Goal: Find specific page/section: Find specific page/section

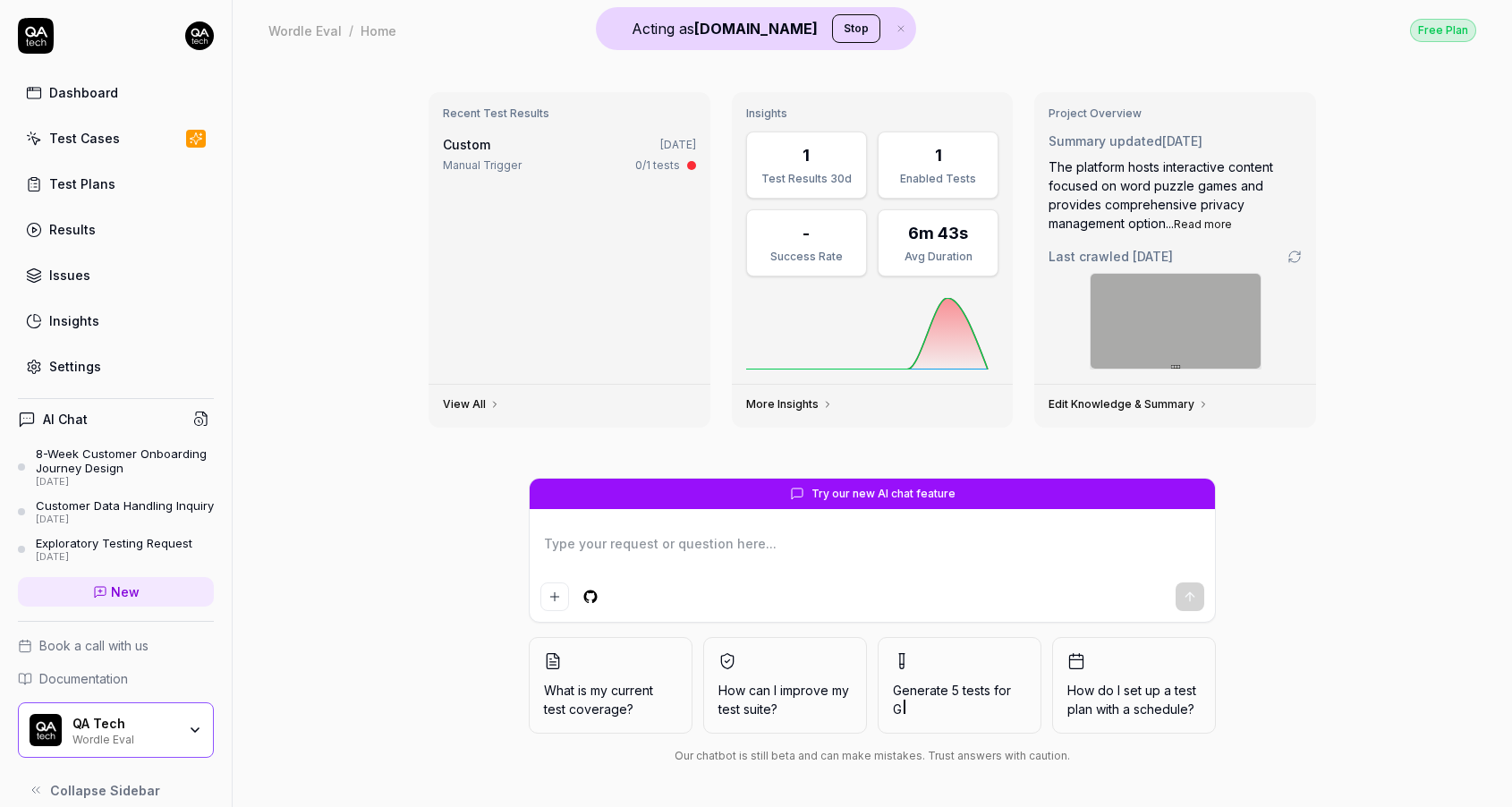
click at [198, 36] on html "Acting as QA.tech Stop Dashboard Test Cases Test Plans Results Issues Insights …" at bounding box center [756, 403] width 1512 height 807
type textarea "*"
click at [365, 192] on html "Acting as QA.tech Stop Dashboard Test Cases Test Plans Results Issues Insights …" at bounding box center [756, 403] width 1512 height 807
click at [832, 23] on button "Stop" at bounding box center [855, 28] width 48 height 28
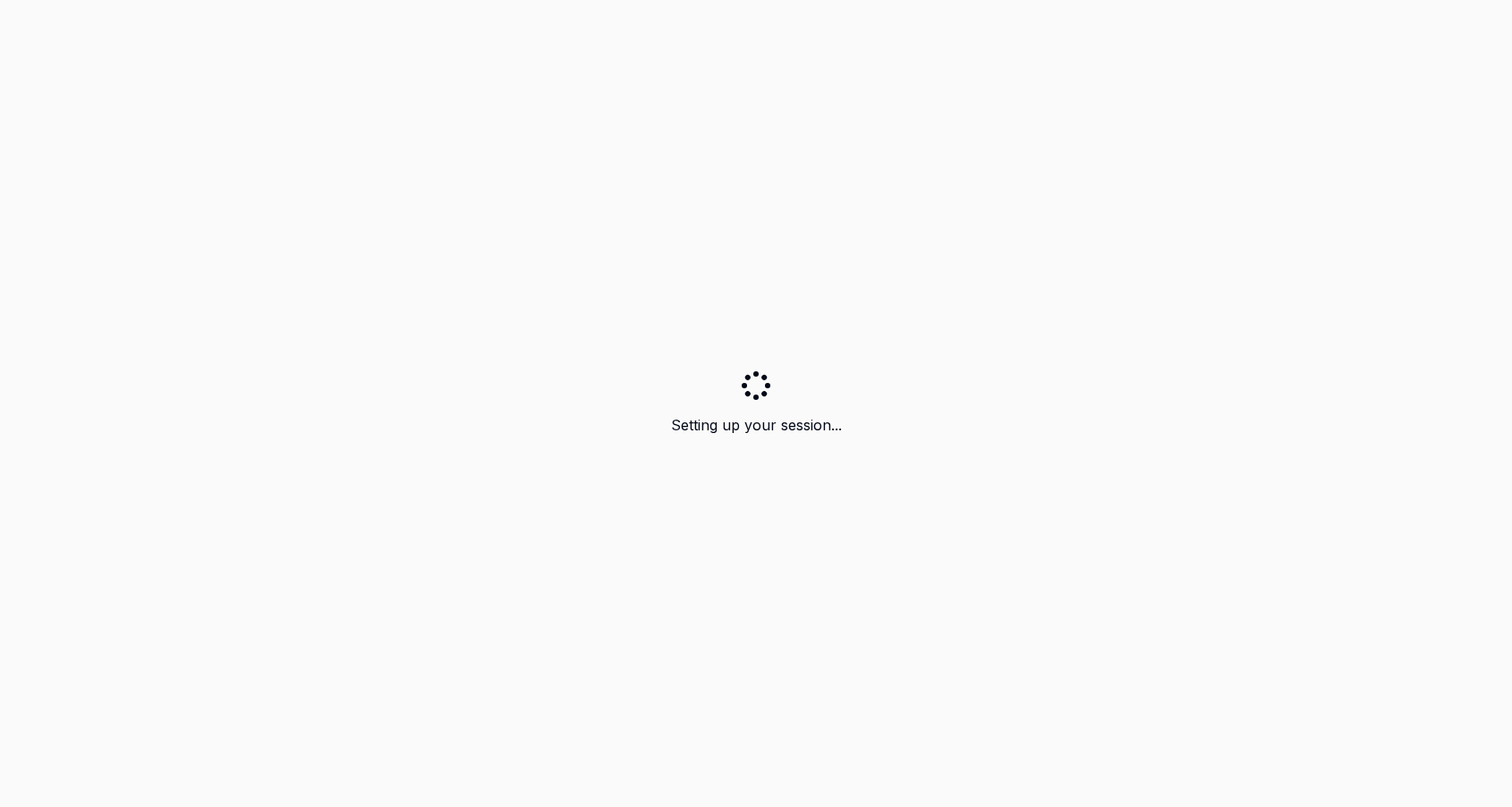
click at [405, 98] on div "Setting up your session..." at bounding box center [756, 403] width 1512 height 807
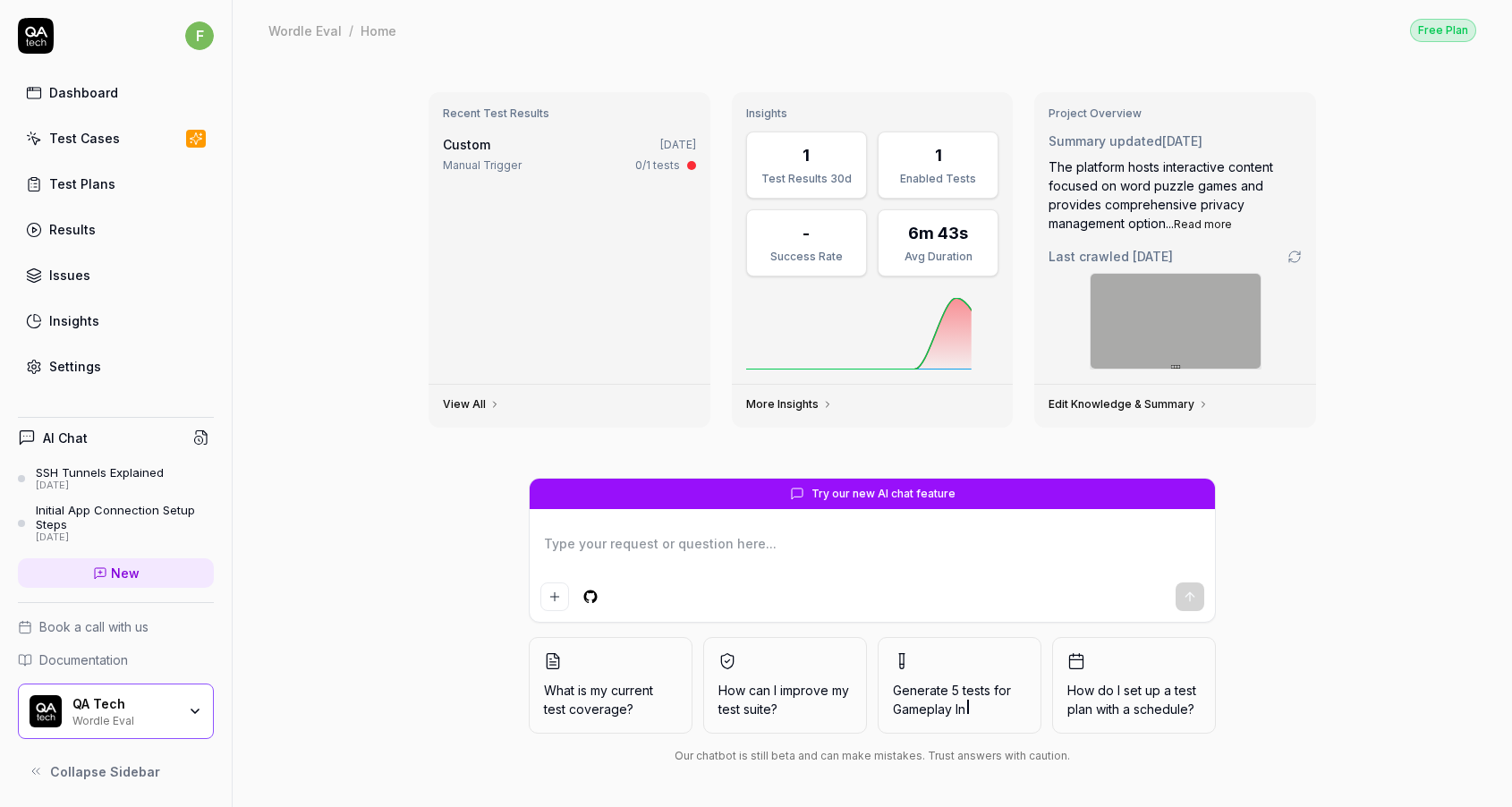
type textarea "*"
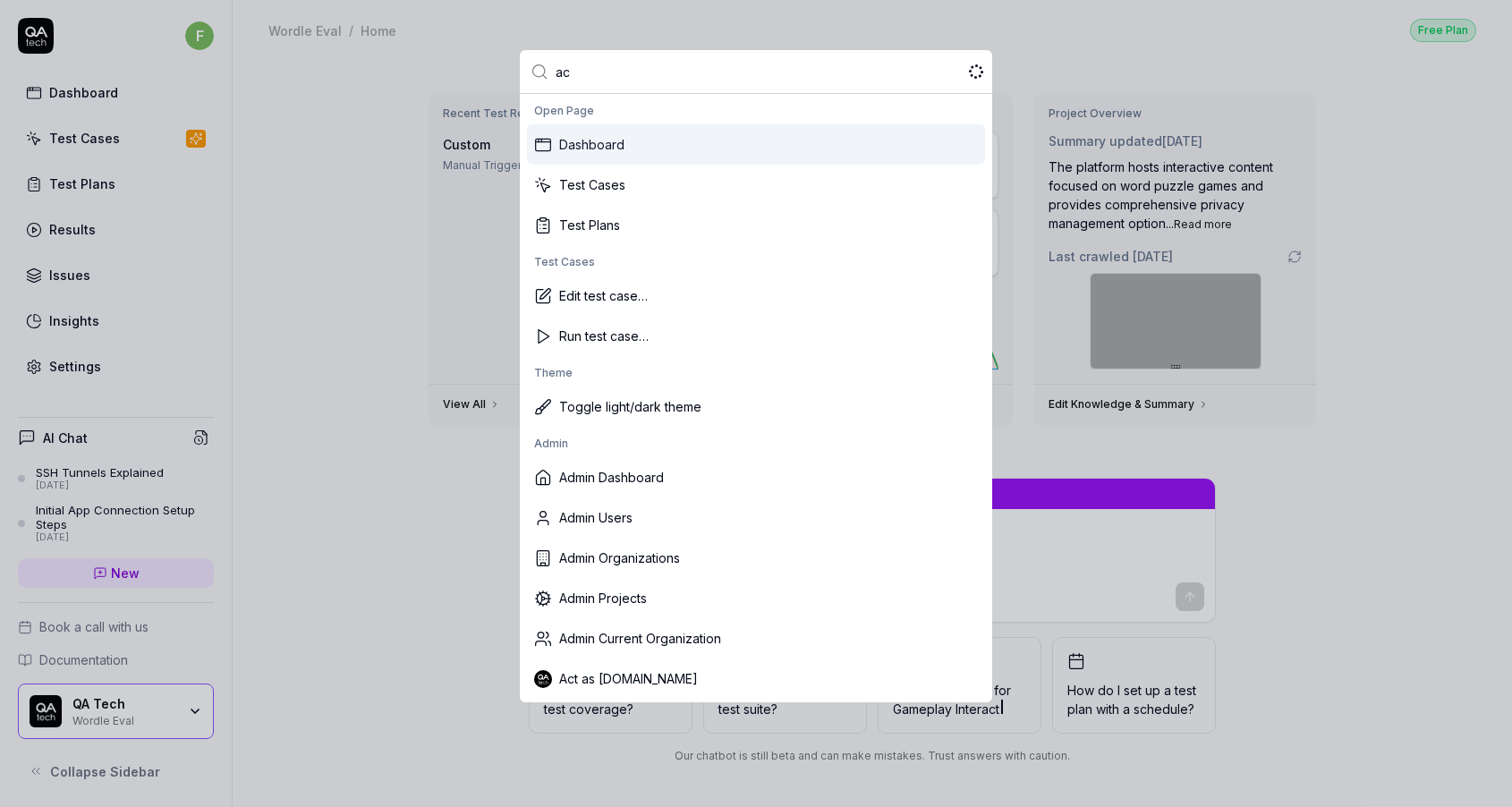
type input "act"
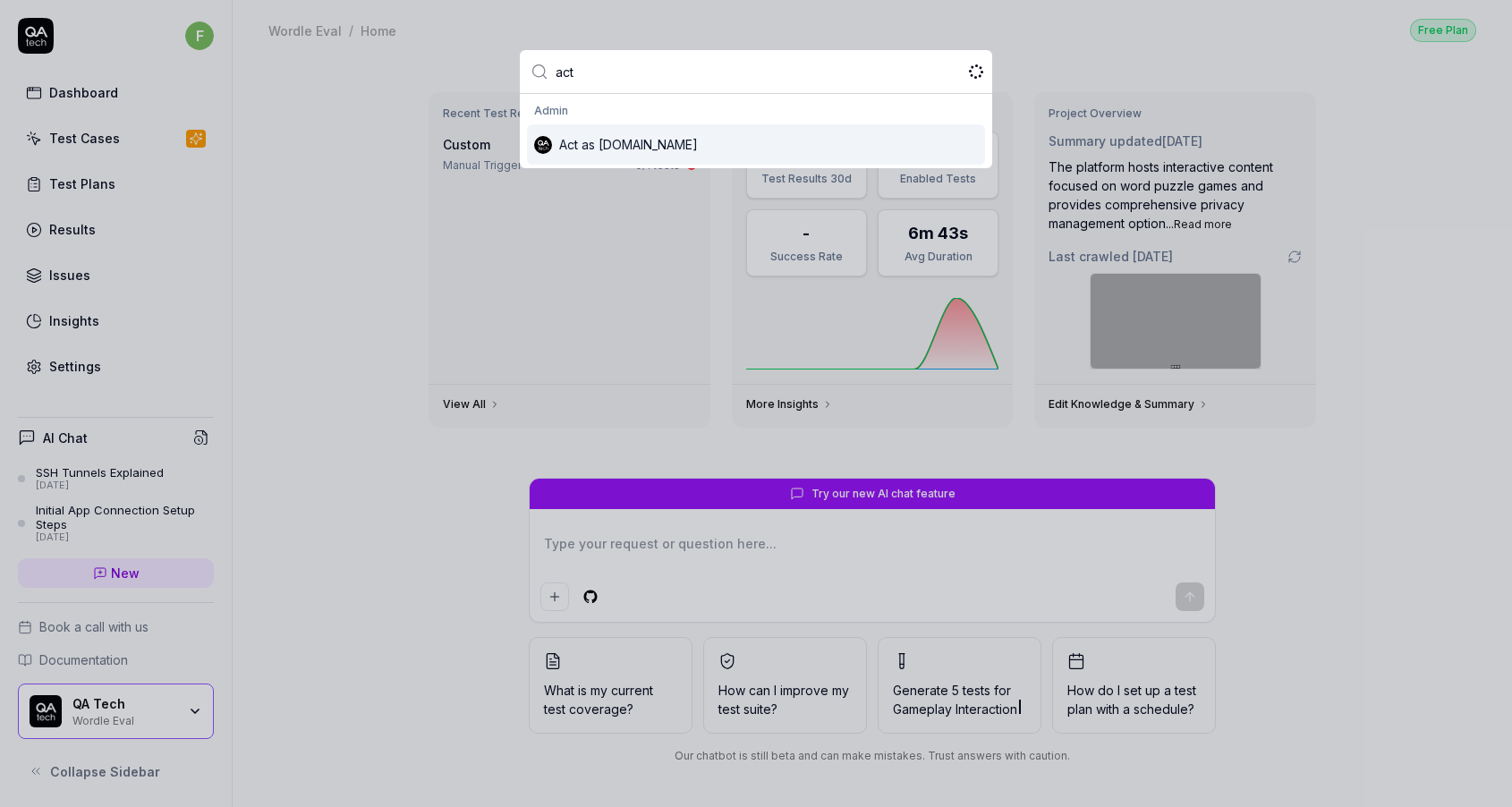
type textarea "*"
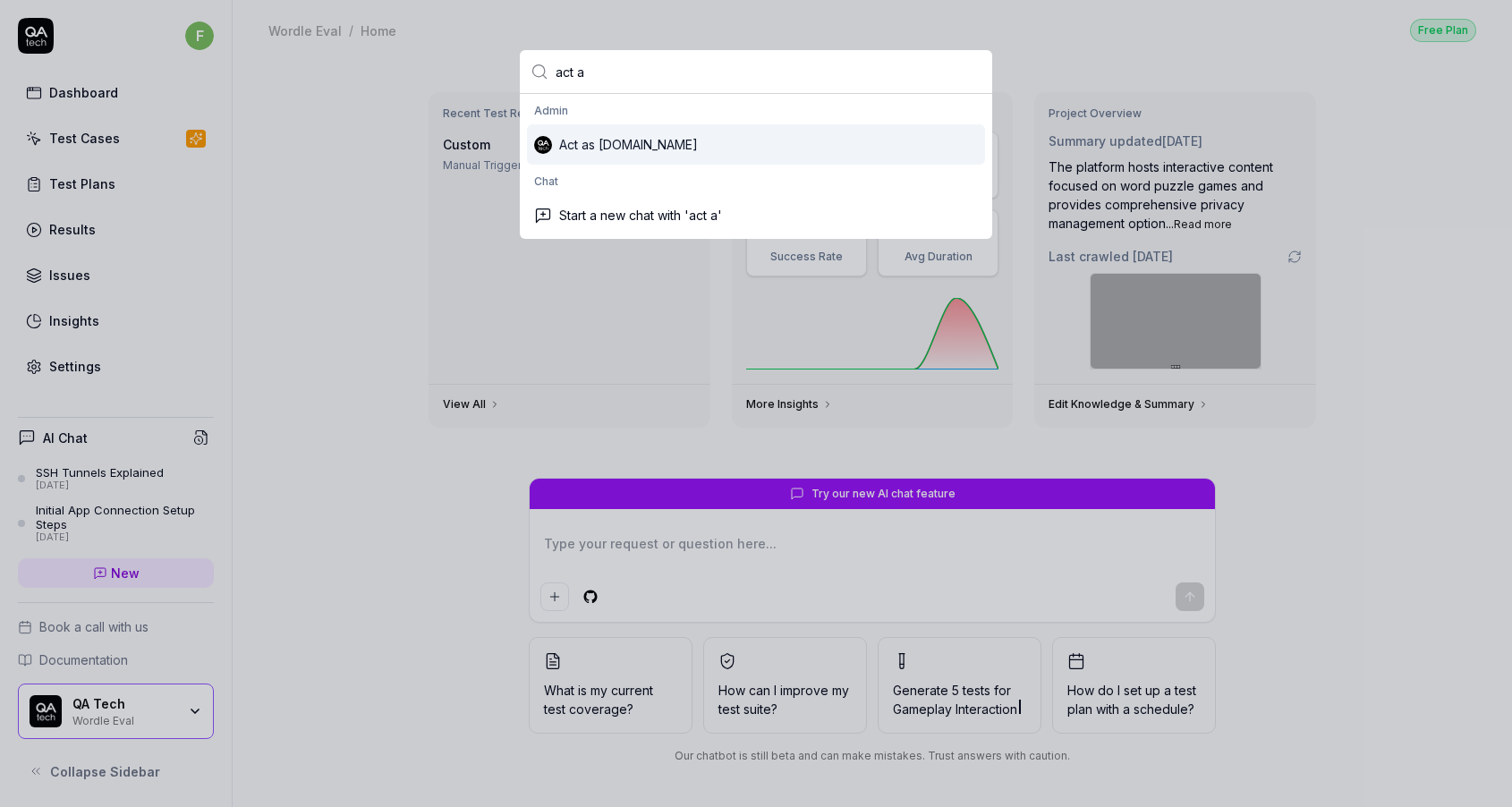
type input "act a"
click at [586, 128] on div "Act as QA.tech" at bounding box center [756, 144] width 458 height 40
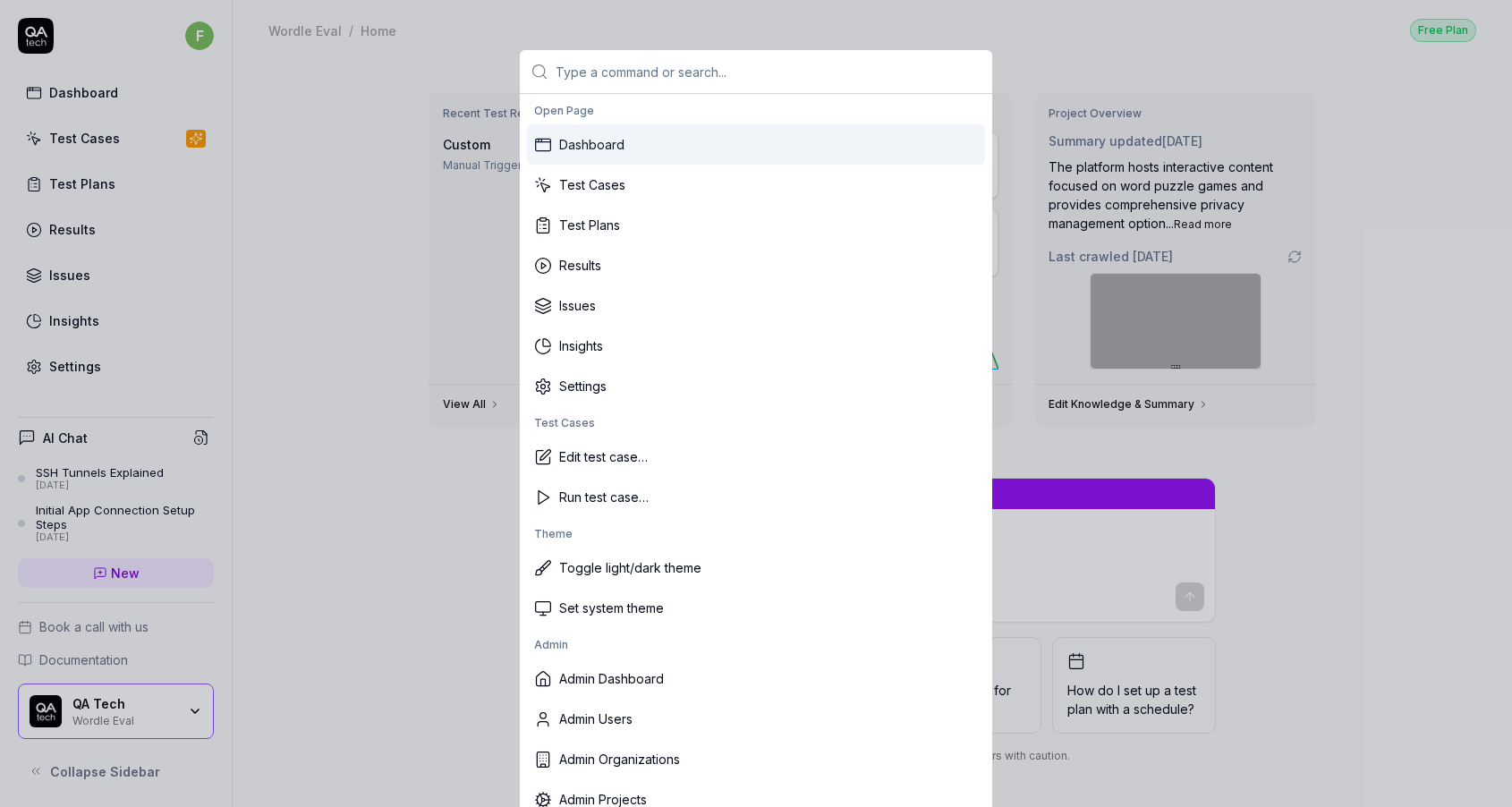
type textarea "*"
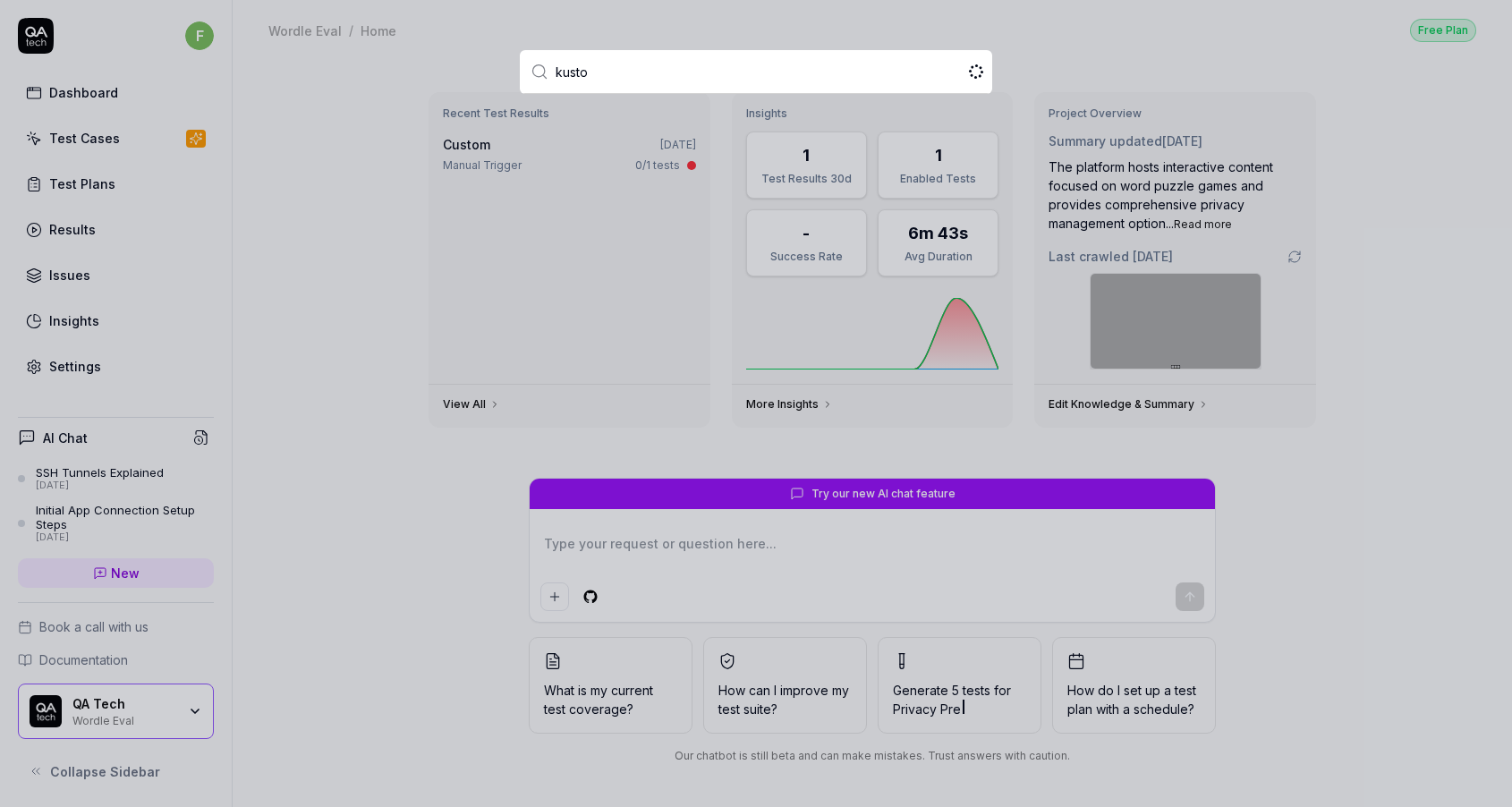
type input "kustom"
type input "u"
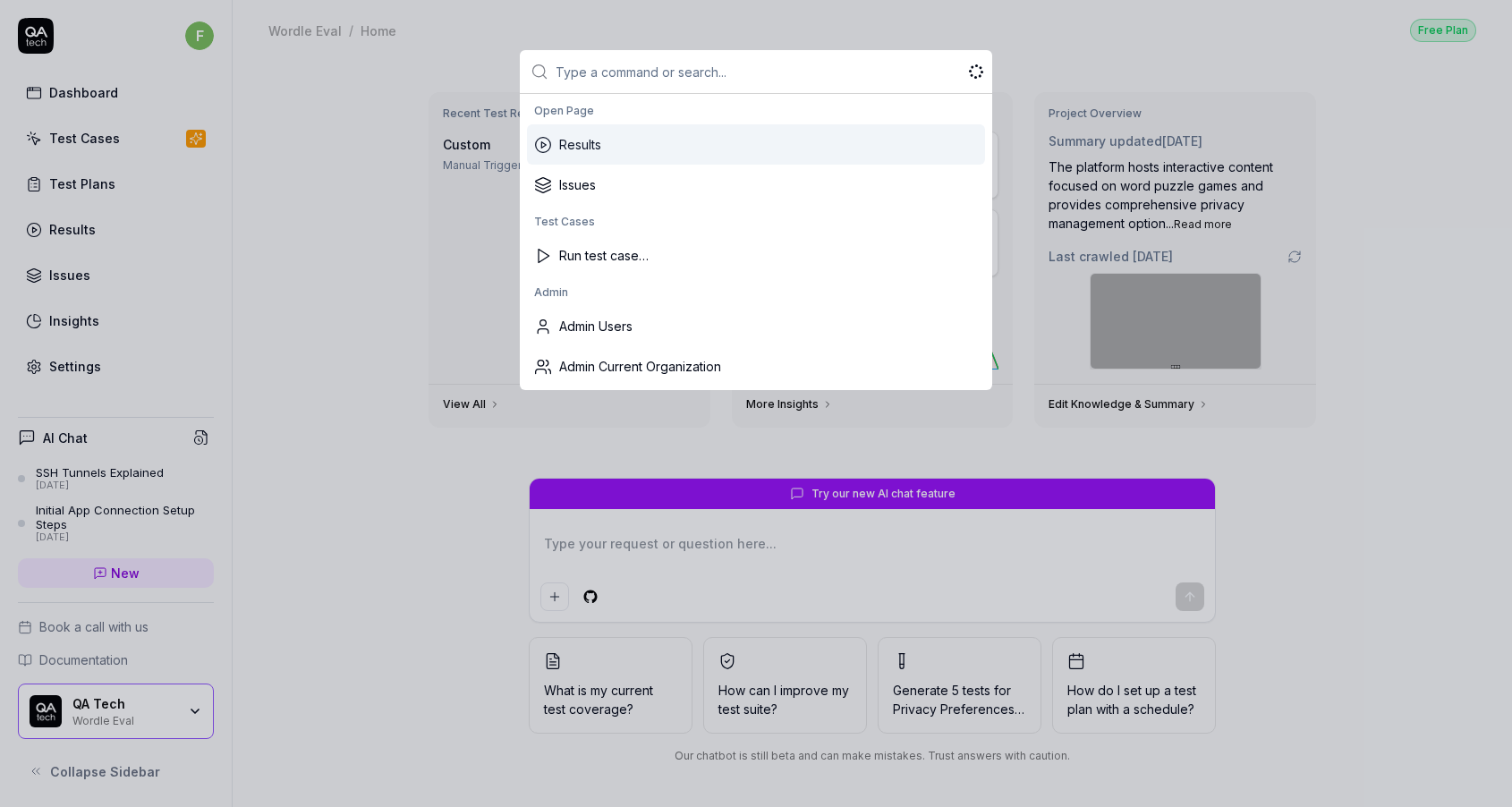
type input "k"
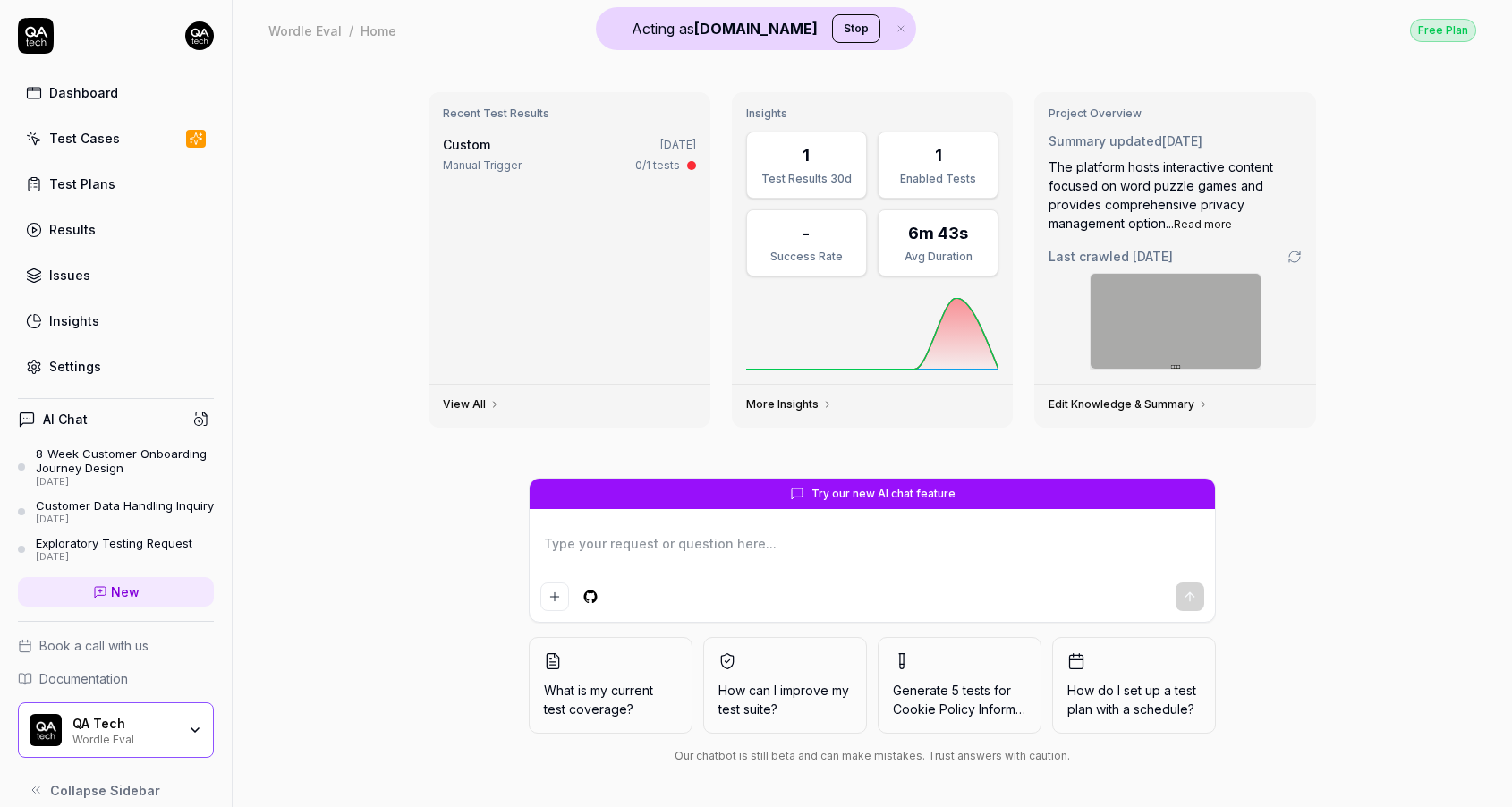
type textarea "*"
click at [206, 25] on html "Acting as QA.tech Stop Dashboard Test Cases Test Plans Results Issues Insights …" at bounding box center [756, 403] width 1512 height 807
click at [374, 113] on html "Acting as QA.tech Stop Dashboard Test Cases Test Plans Results Issues Insights …" at bounding box center [756, 403] width 1512 height 807
click at [211, 32] on html "Acting as QA.tech Stop Dashboard Test Cases Test Plans Results Issues Insights …" at bounding box center [756, 403] width 1512 height 807
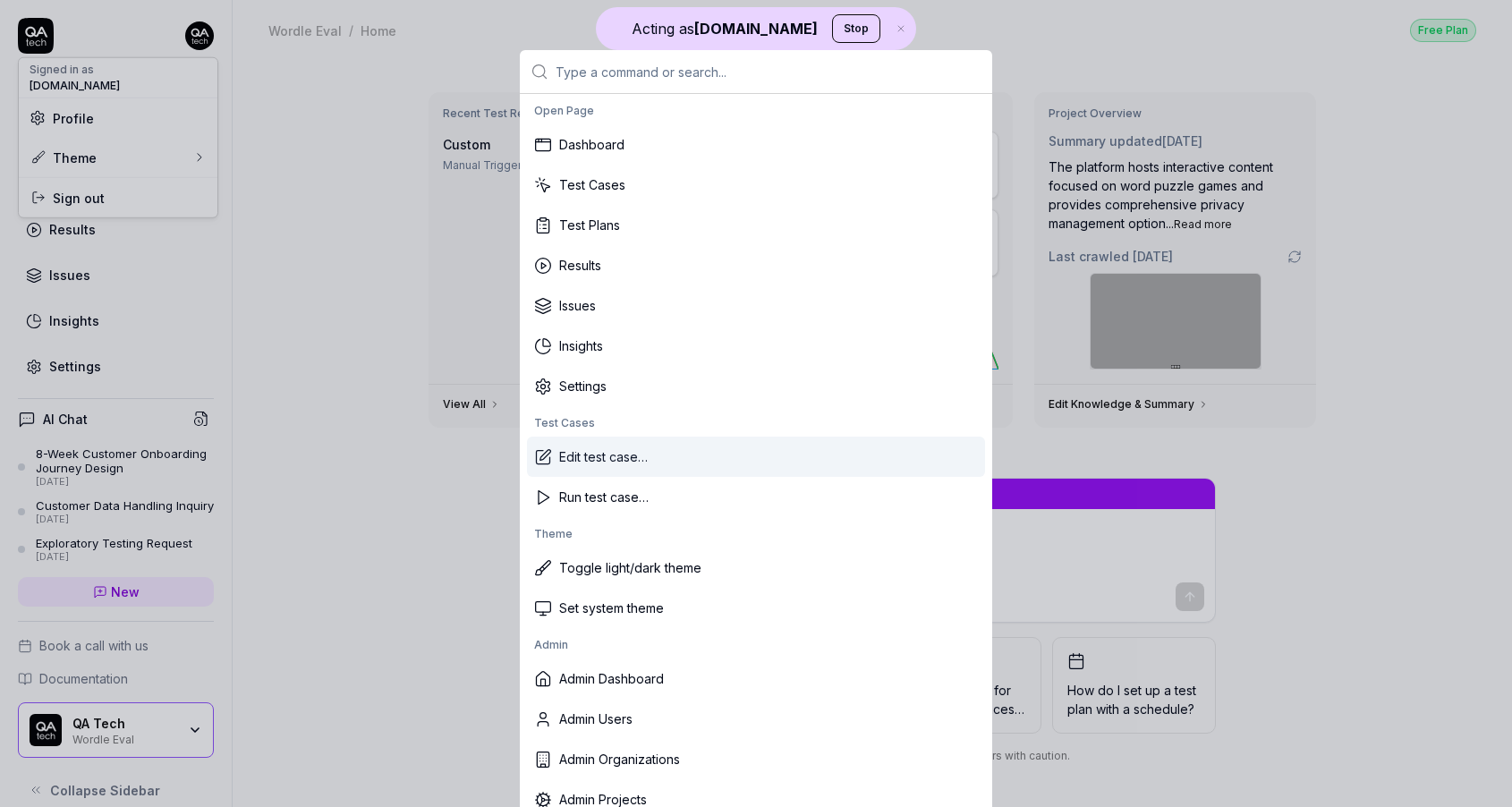
scroll to position [229, 0]
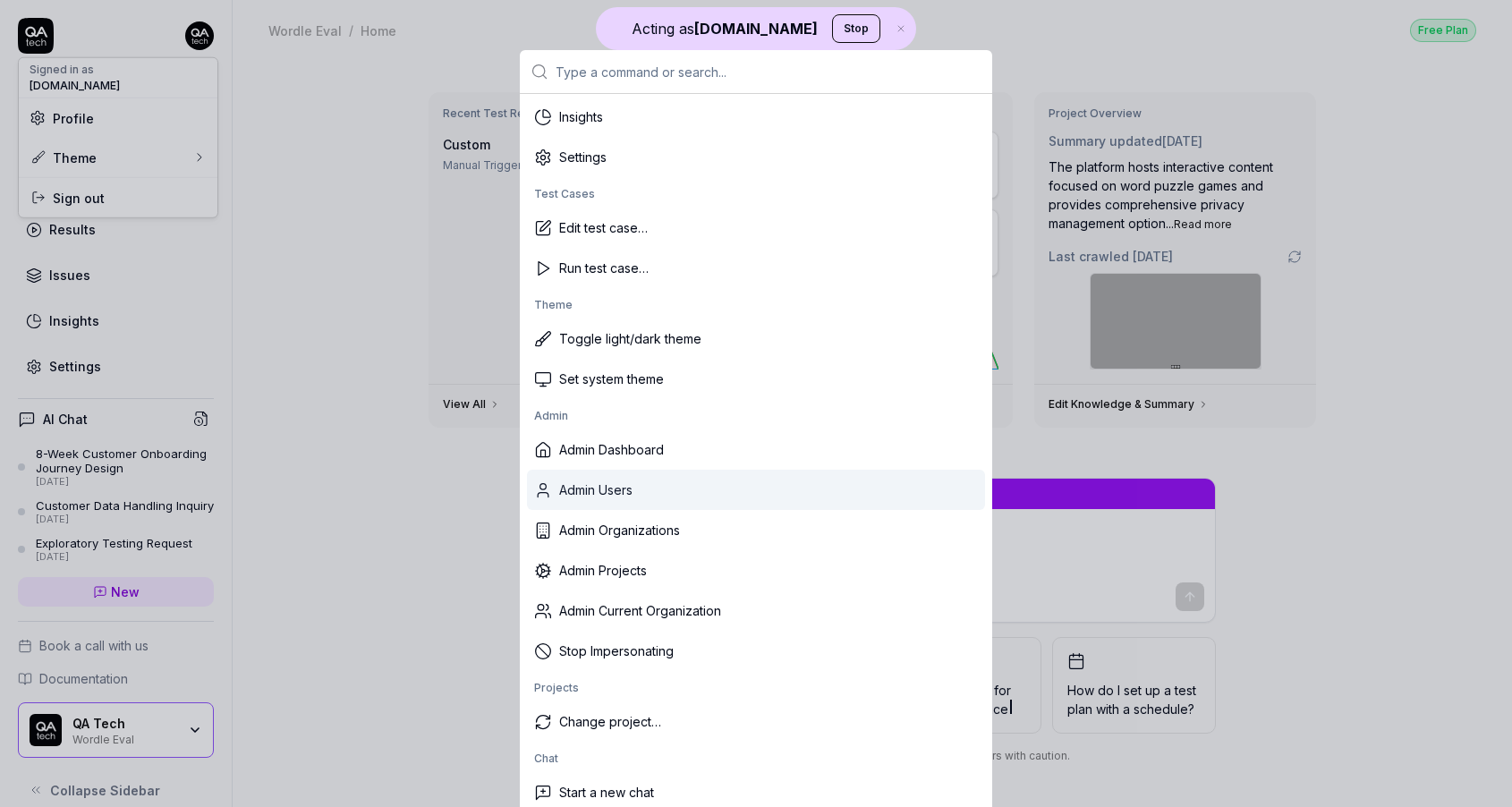
click at [650, 490] on div "Admin Users" at bounding box center [756, 490] width 458 height 40
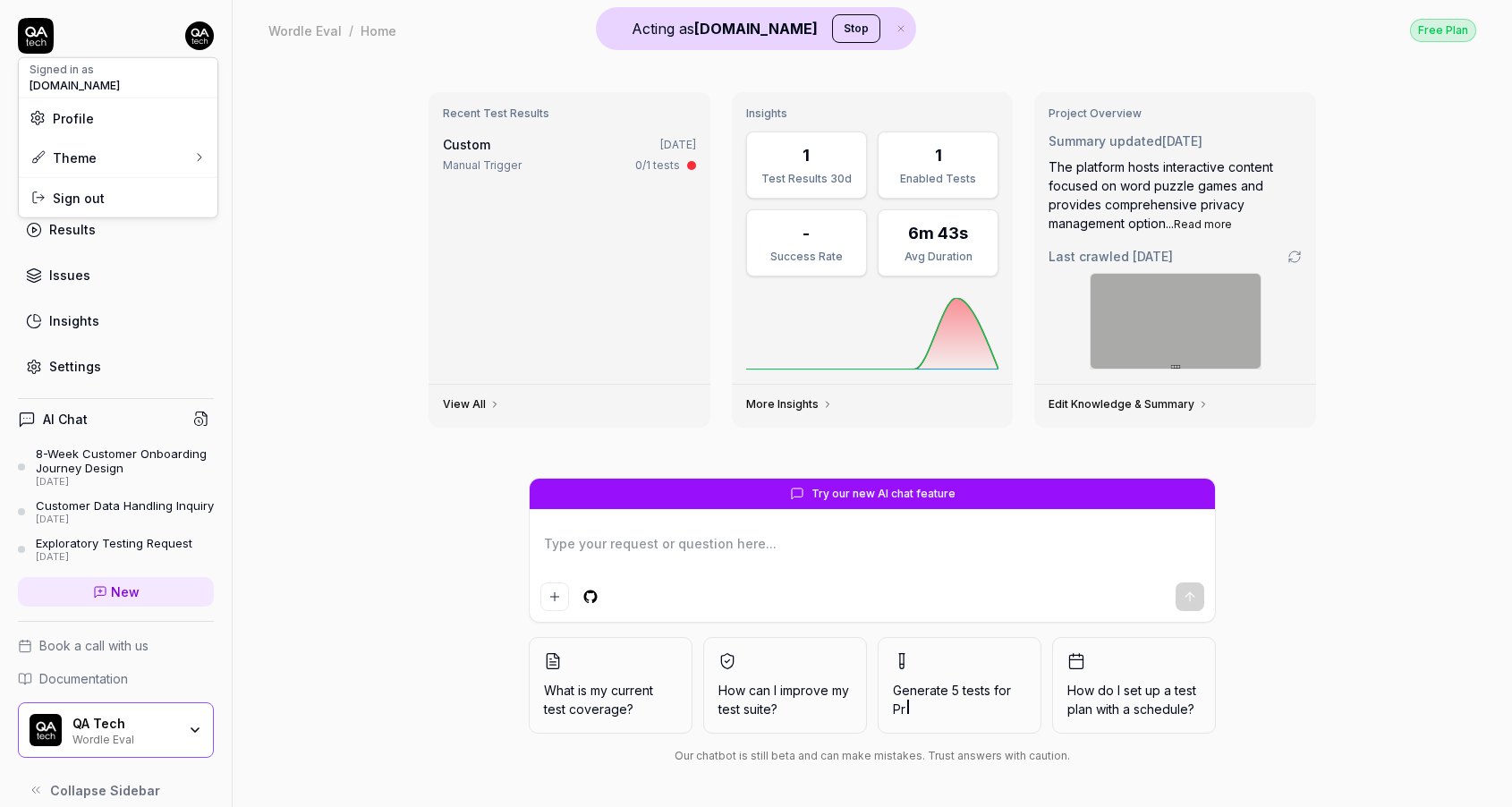
type textarea "*"
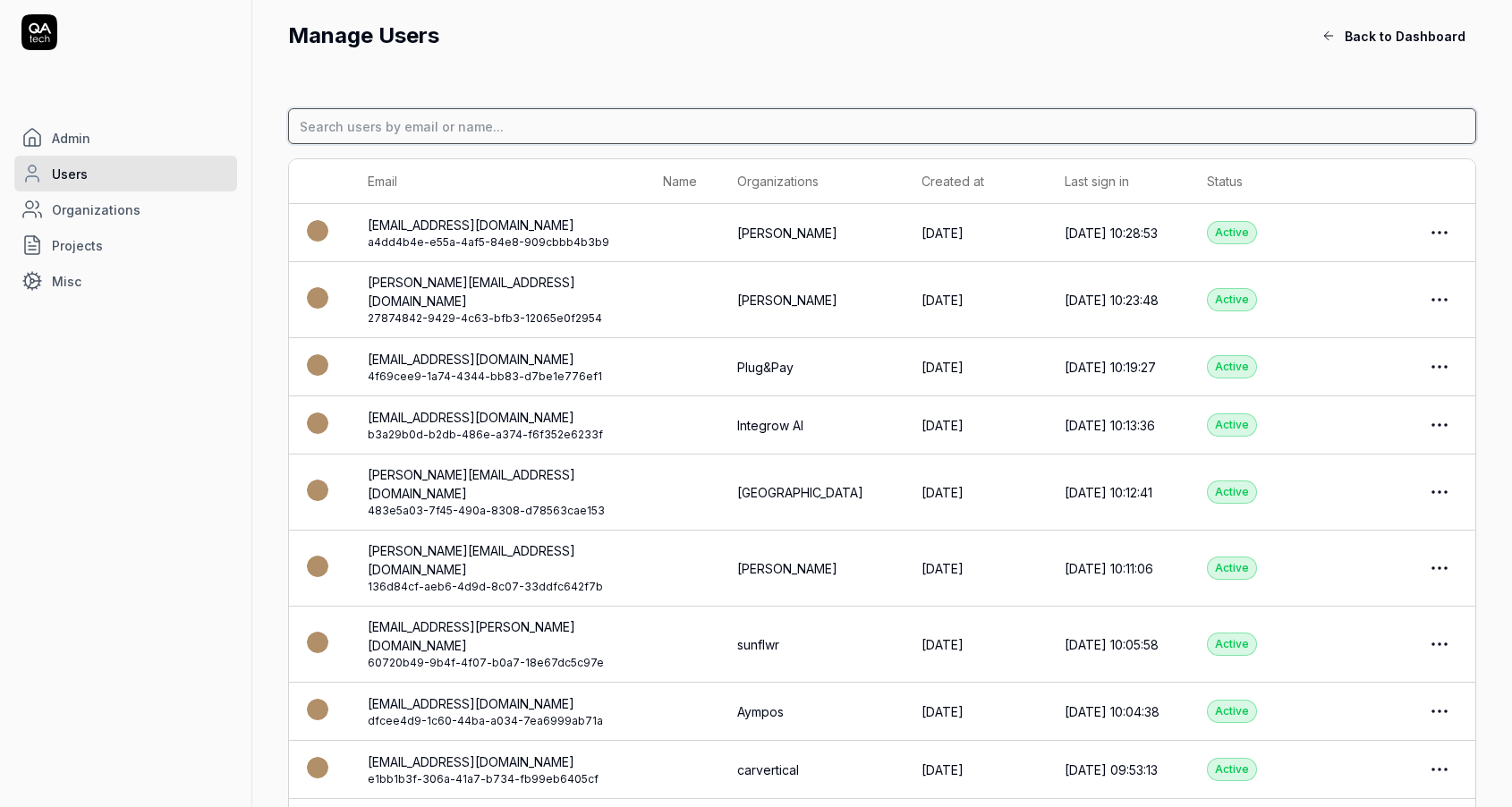
click at [472, 135] on input at bounding box center [882, 126] width 1188 height 36
click at [508, 113] on input at bounding box center [882, 126] width 1188 height 36
paste input "joakim.rossang@kustom.co"
type input "joakim.rossang@kustom.co"
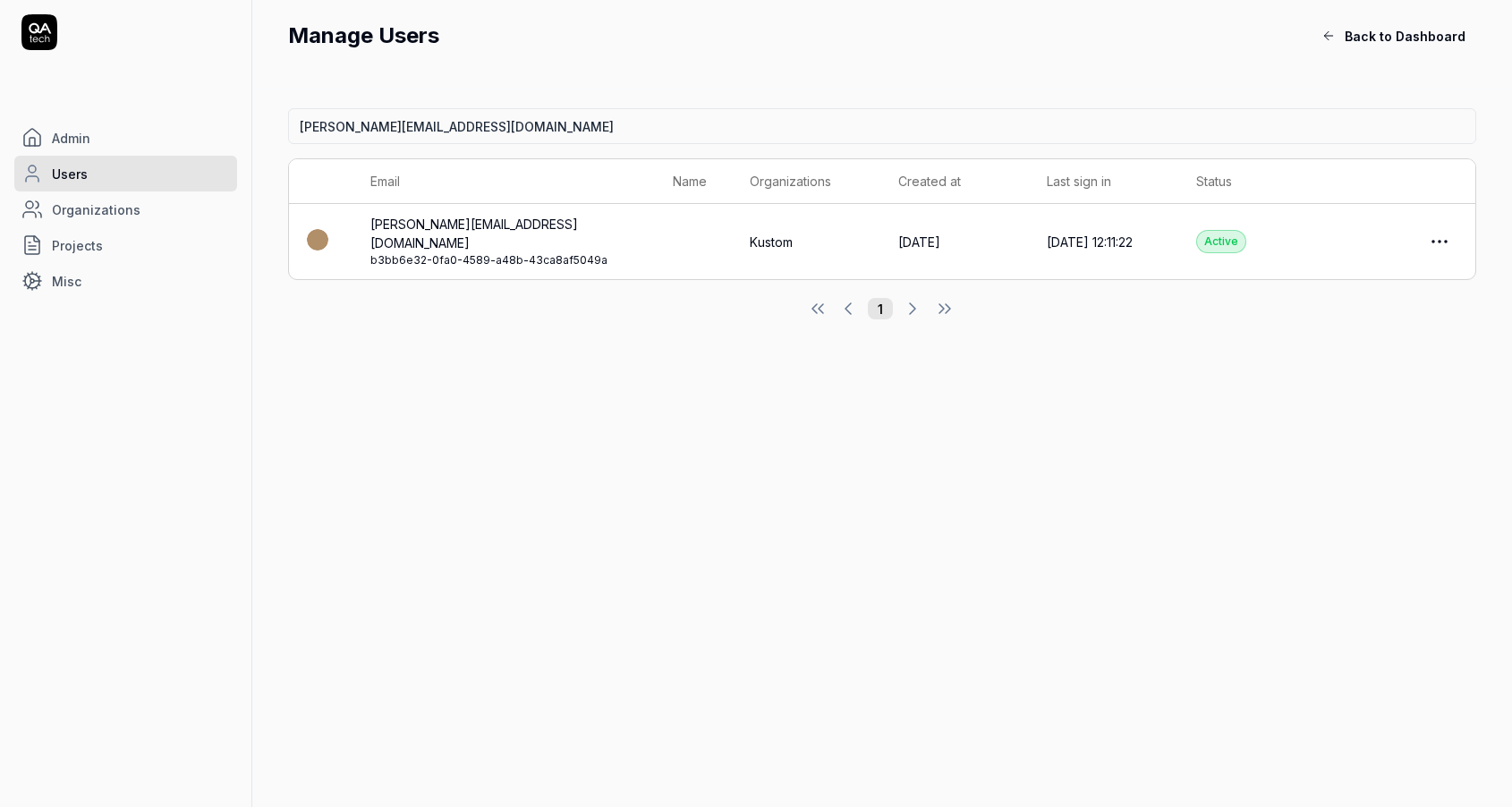
click at [765, 233] on link "Kustom" at bounding box center [771, 242] width 43 height 19
click at [764, 233] on link "Kustom" at bounding box center [771, 242] width 43 height 19
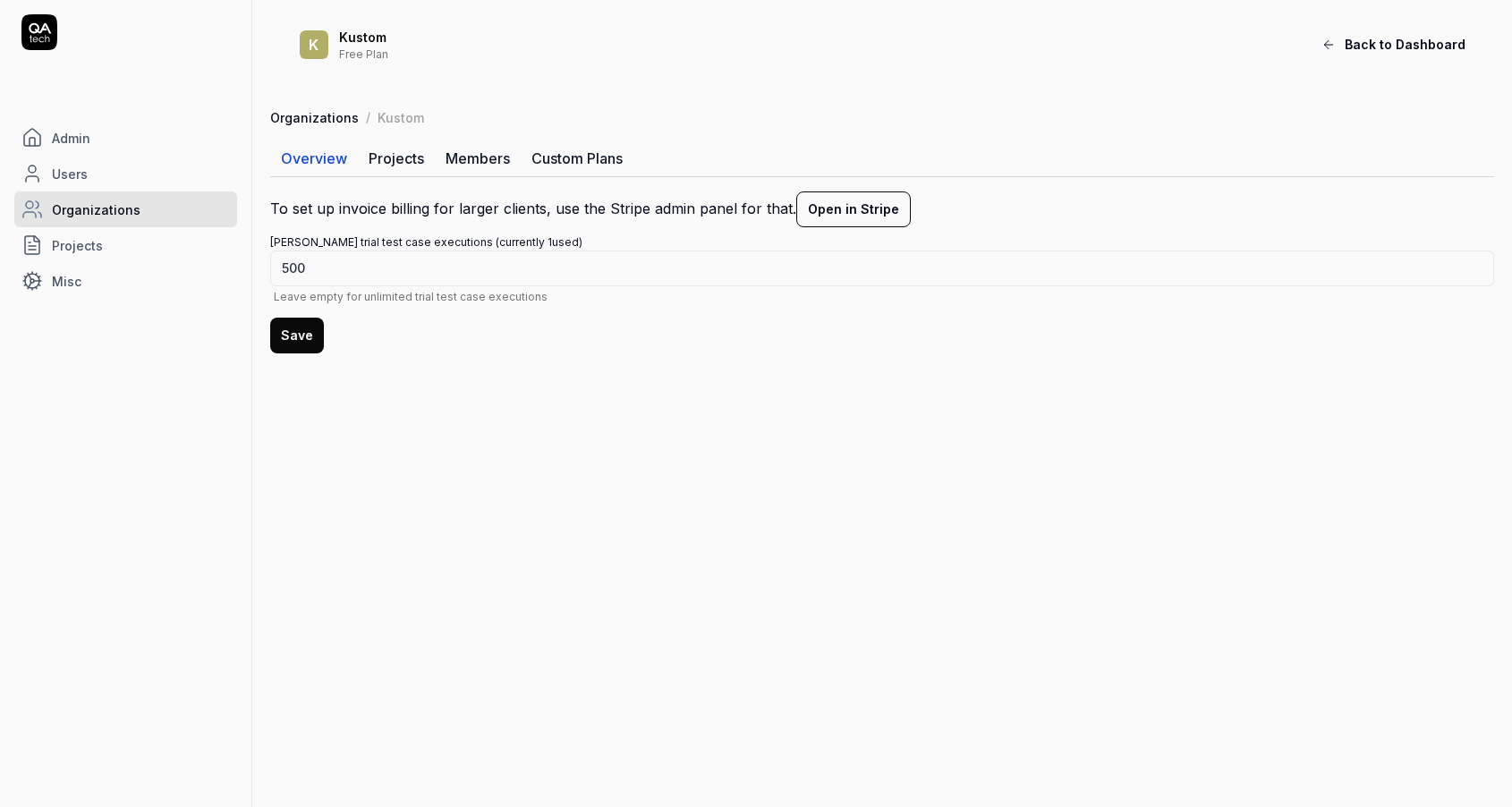
click at [385, 151] on link "Projects" at bounding box center [396, 158] width 77 height 36
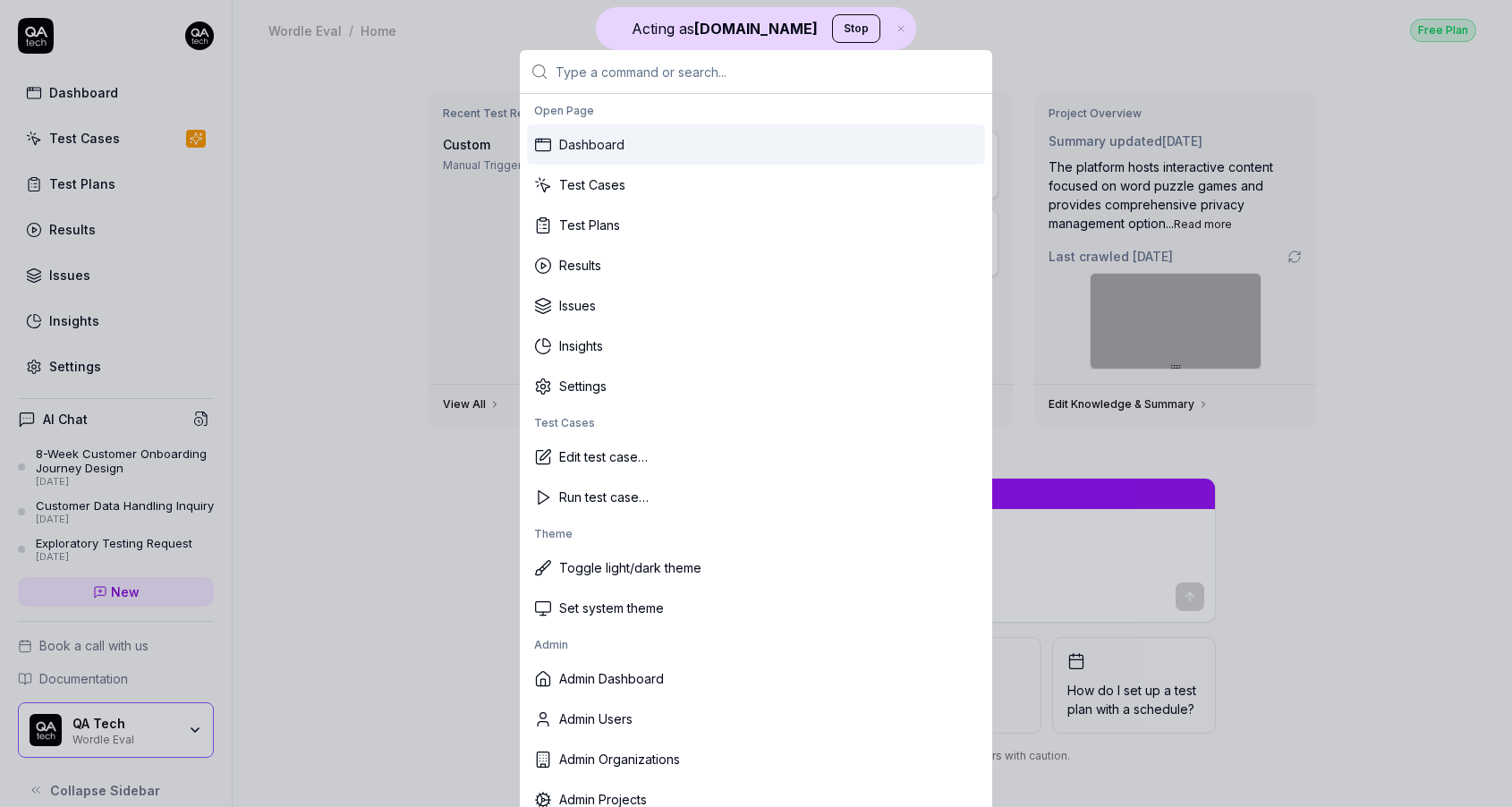
type textarea "*"
type input "k"
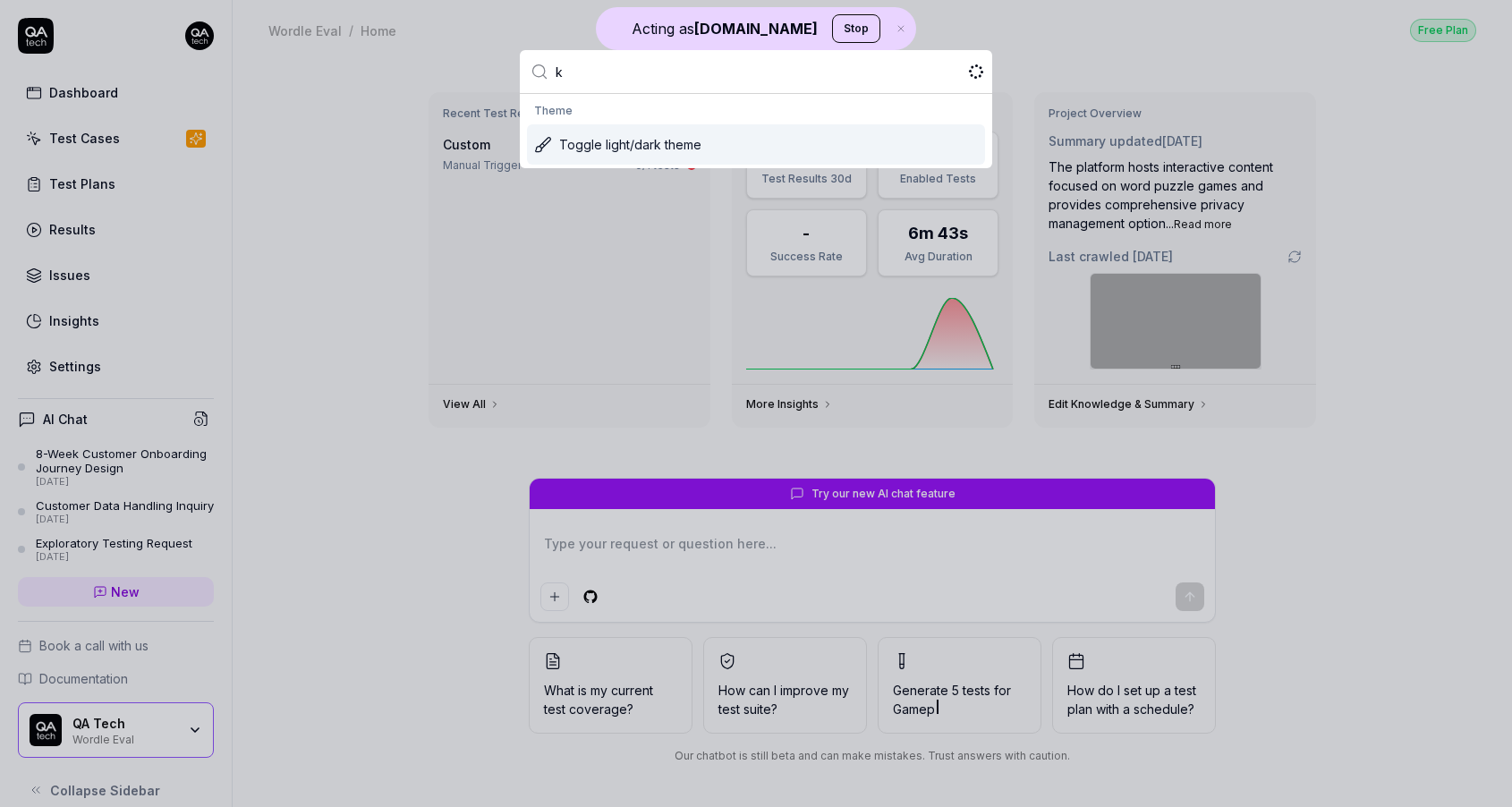
type textarea "*"
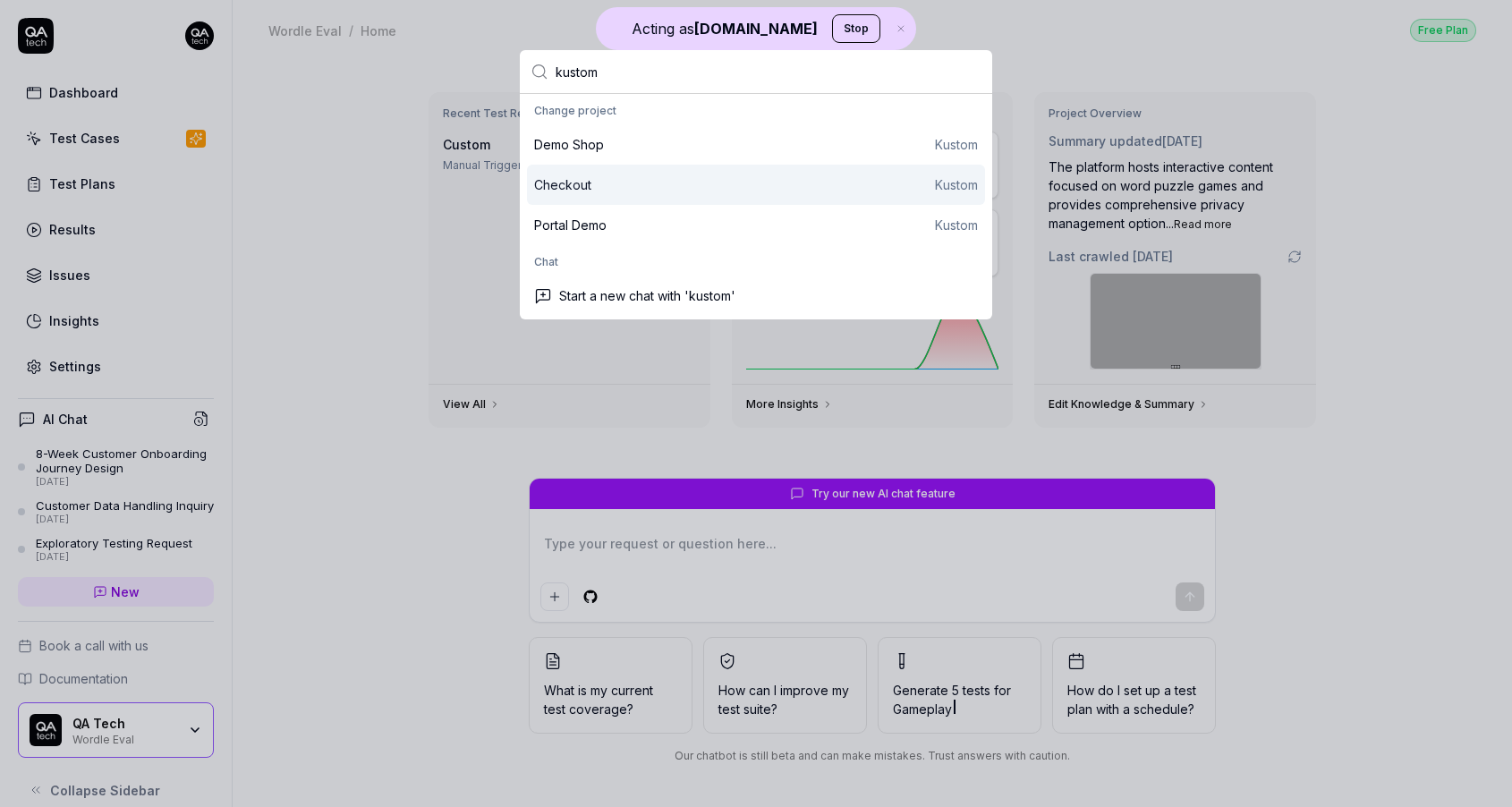
type input "kustom"
click at [589, 183] on div "Checkout" at bounding box center [563, 184] width 57 height 19
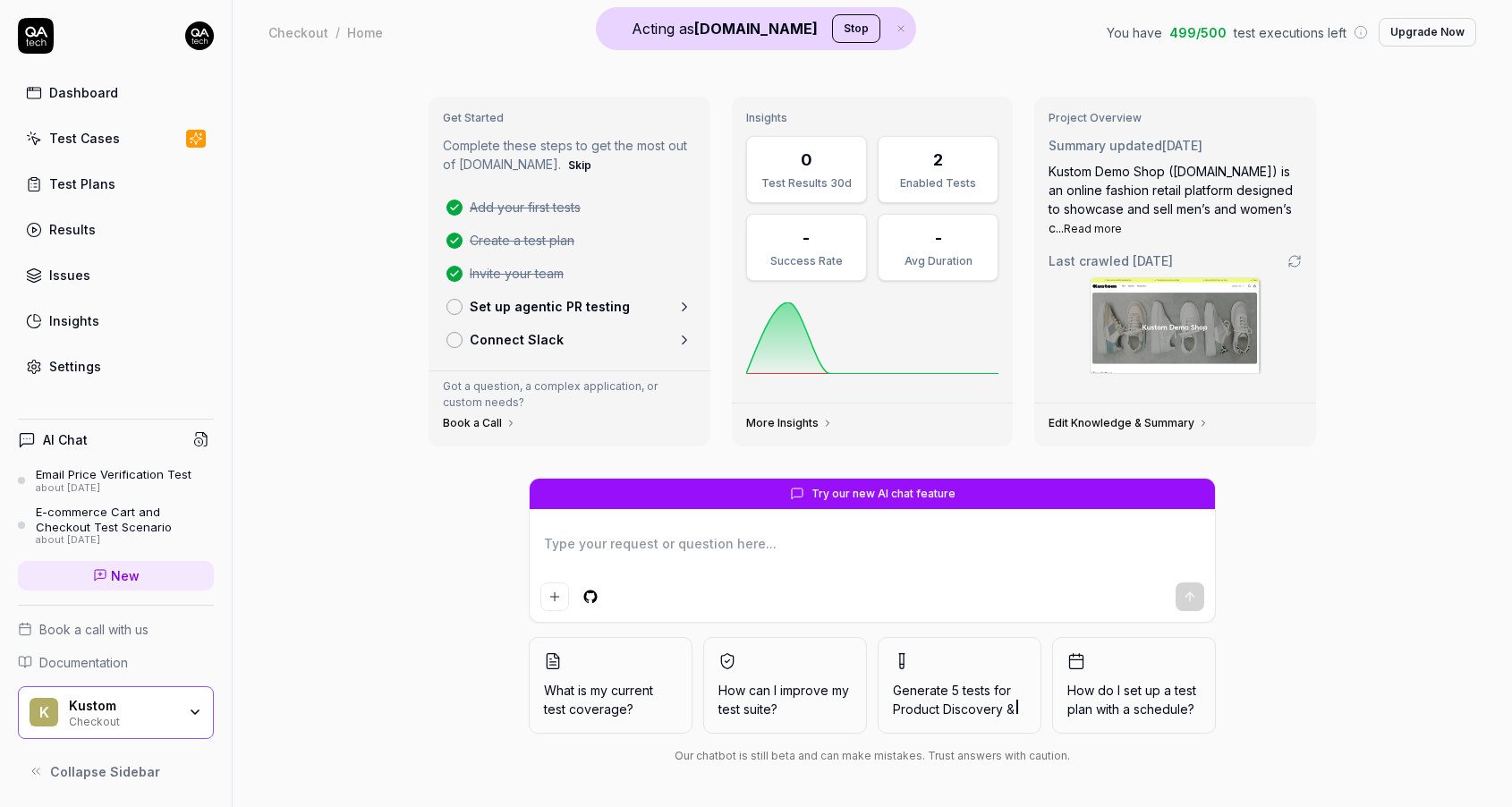
type textarea "*"
click at [114, 135] on div "Test Cases" at bounding box center [84, 138] width 70 height 19
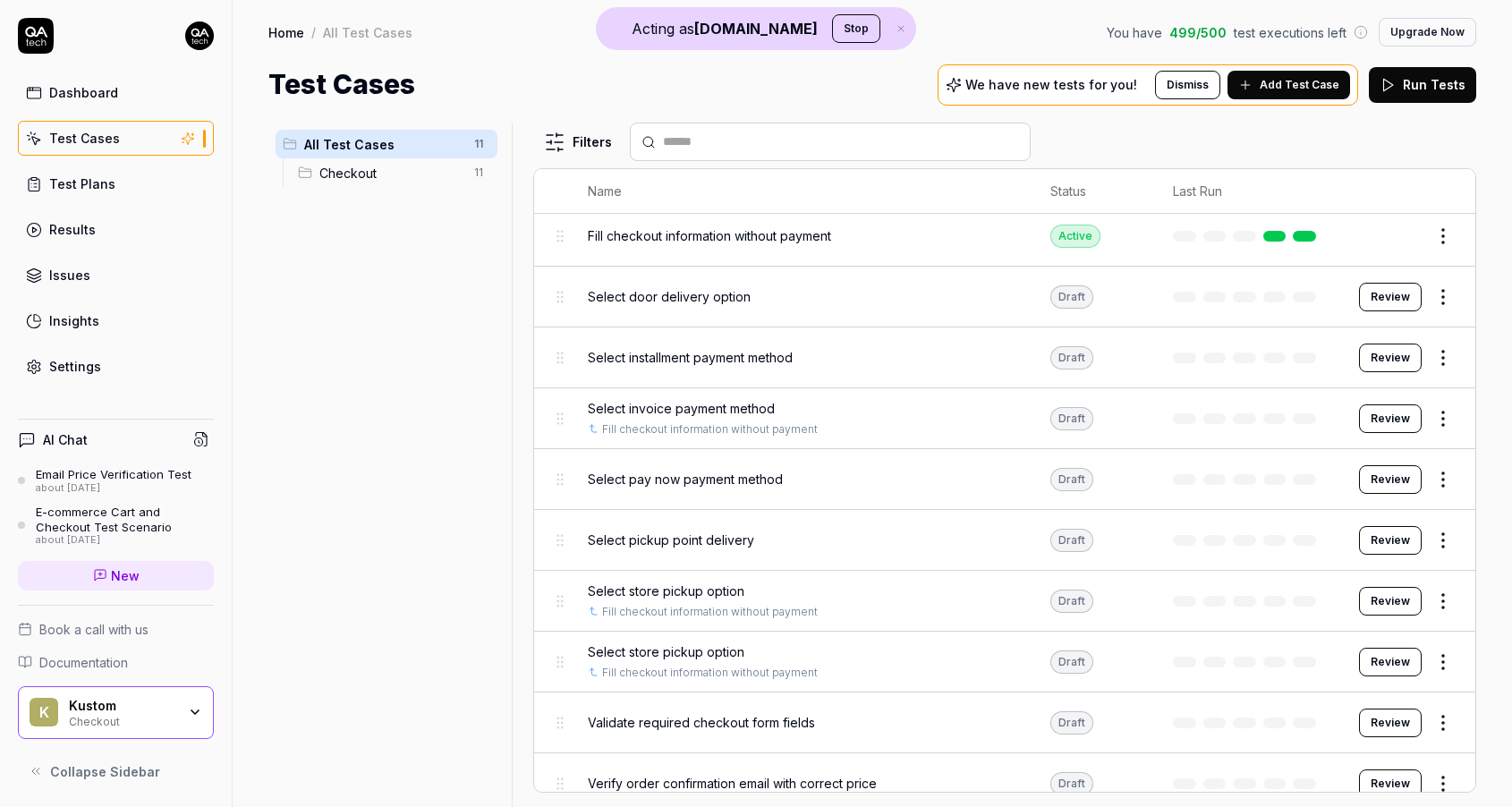
scroll to position [116, 0]
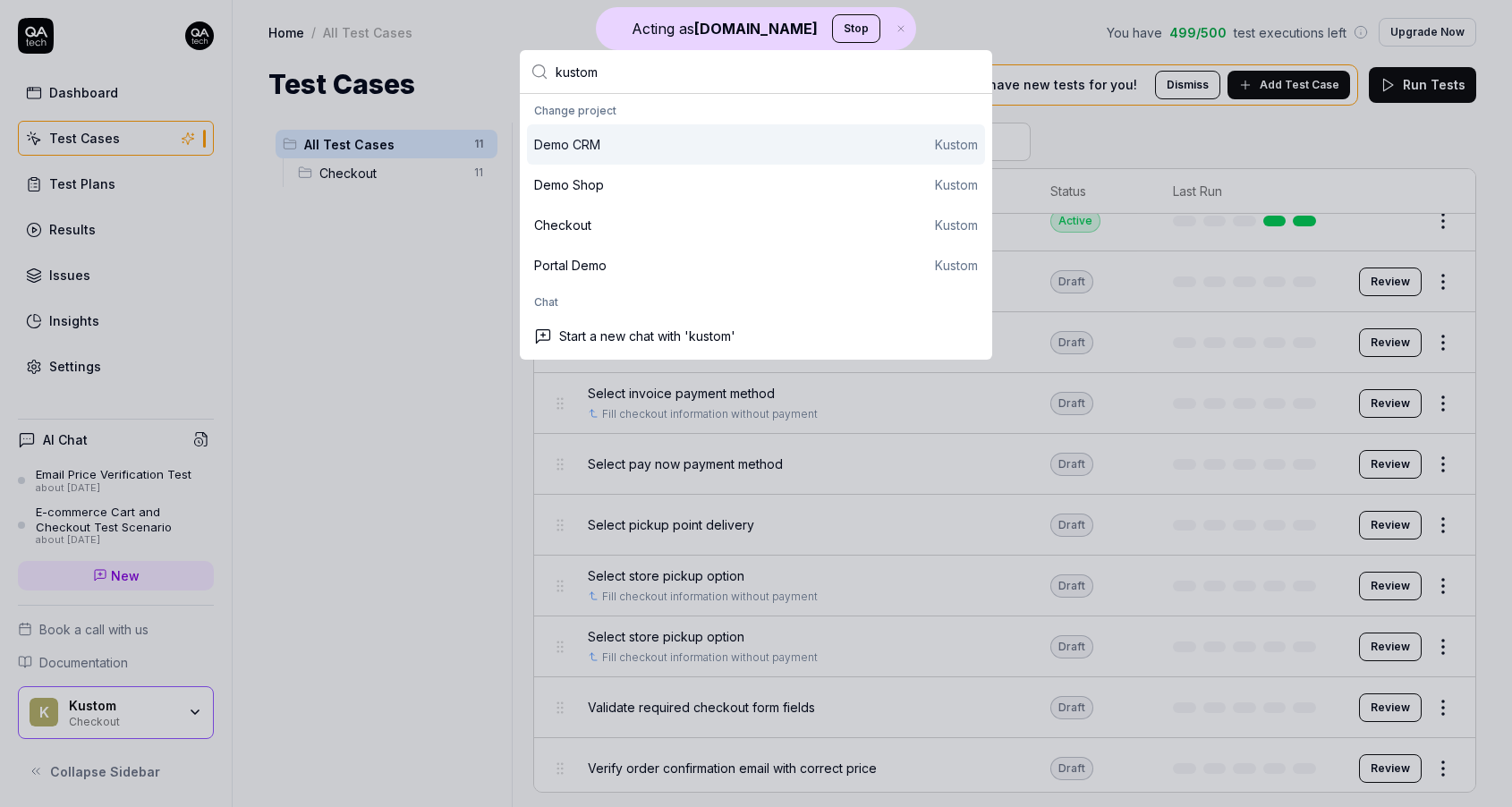
type input "kustom"
click at [685, 122] on div "Change project" at bounding box center [756, 110] width 458 height 26
click at [594, 144] on div "Demo CRM" at bounding box center [567, 144] width 67 height 19
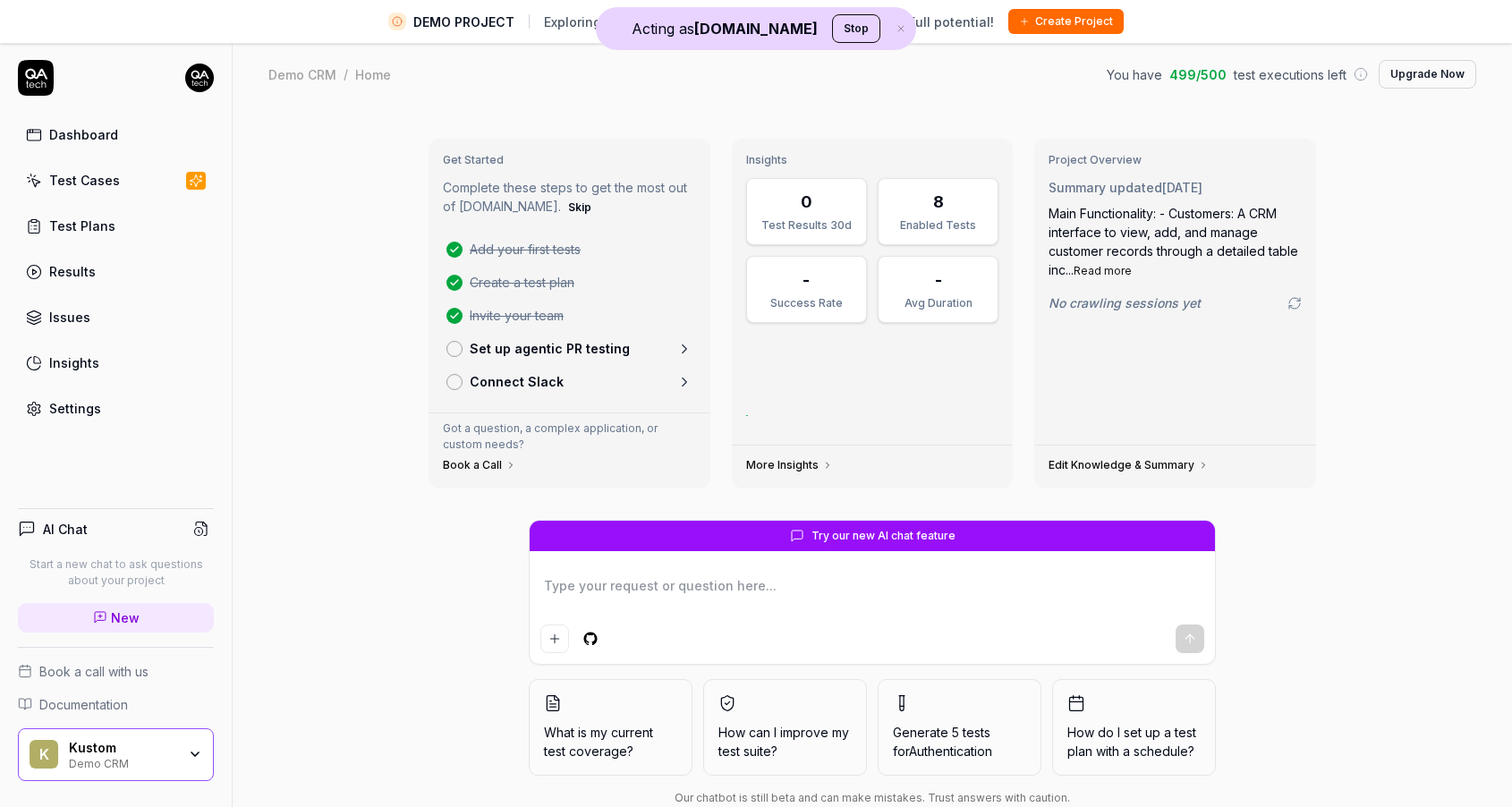
scroll to position [41, 0]
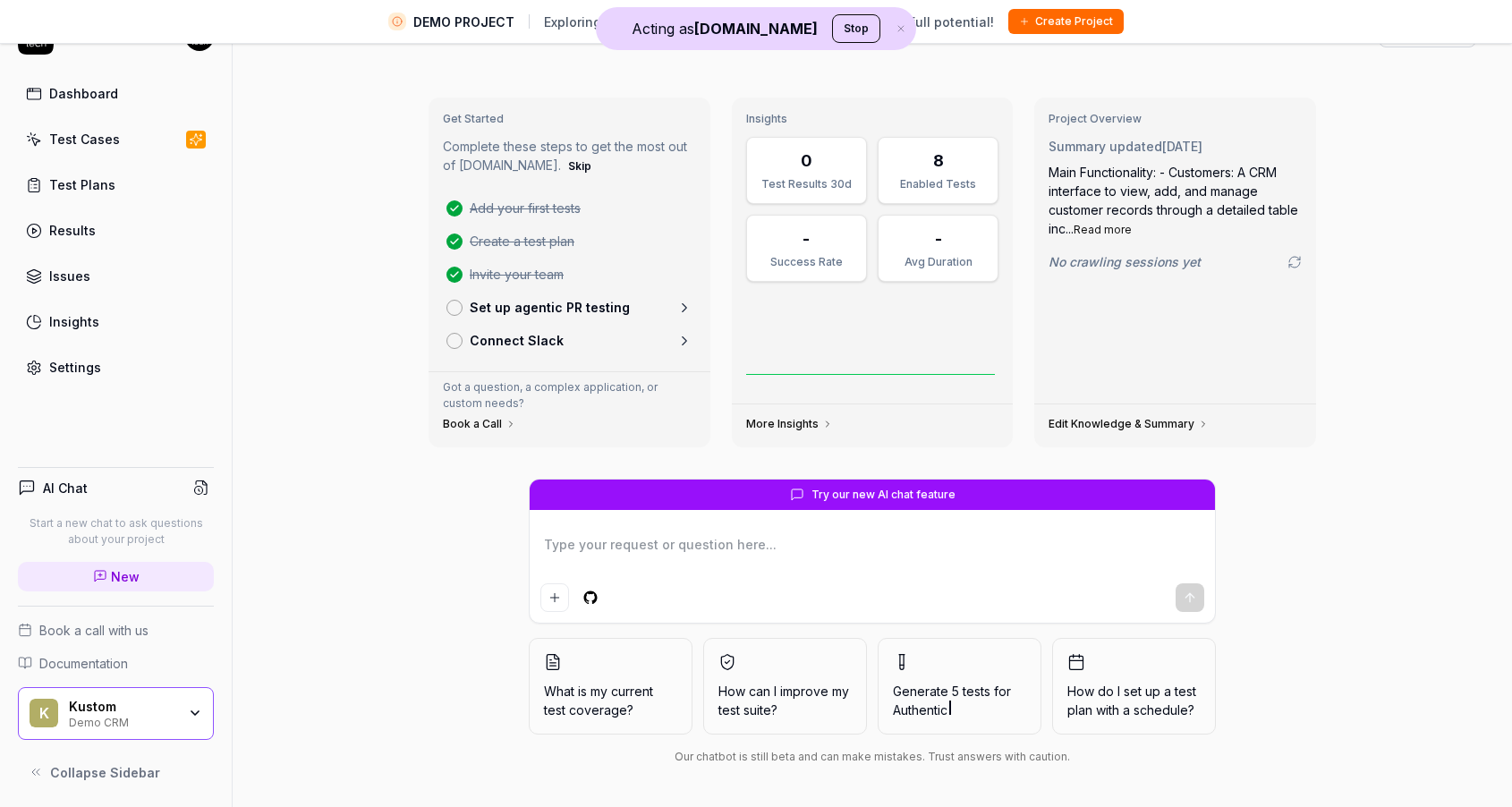
type textarea "*"
click at [127, 147] on link "Test Cases" at bounding box center [116, 139] width 196 height 35
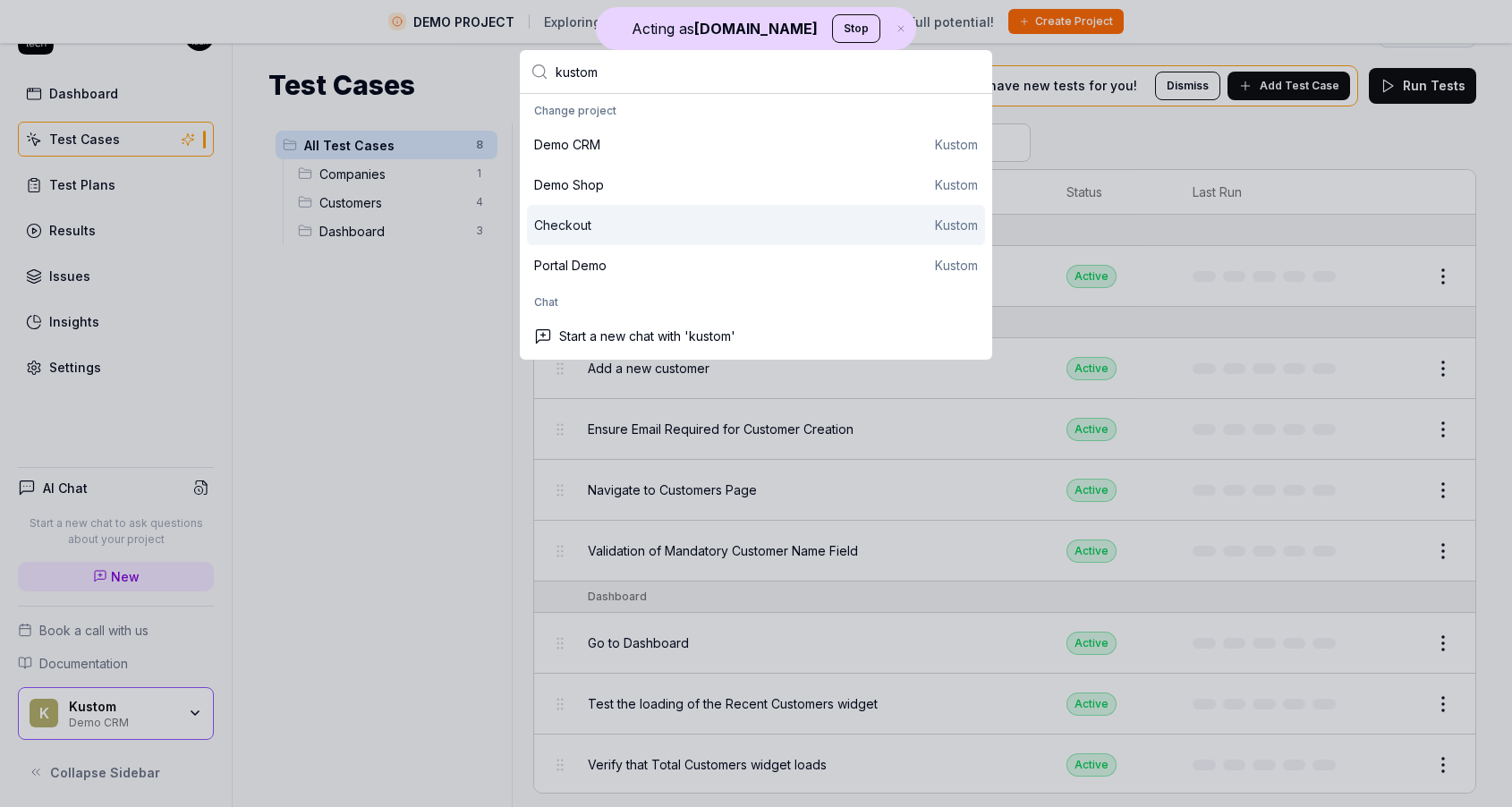
type input "kustom"
click at [611, 225] on div "Checkout Kustom" at bounding box center [756, 224] width 444 height 19
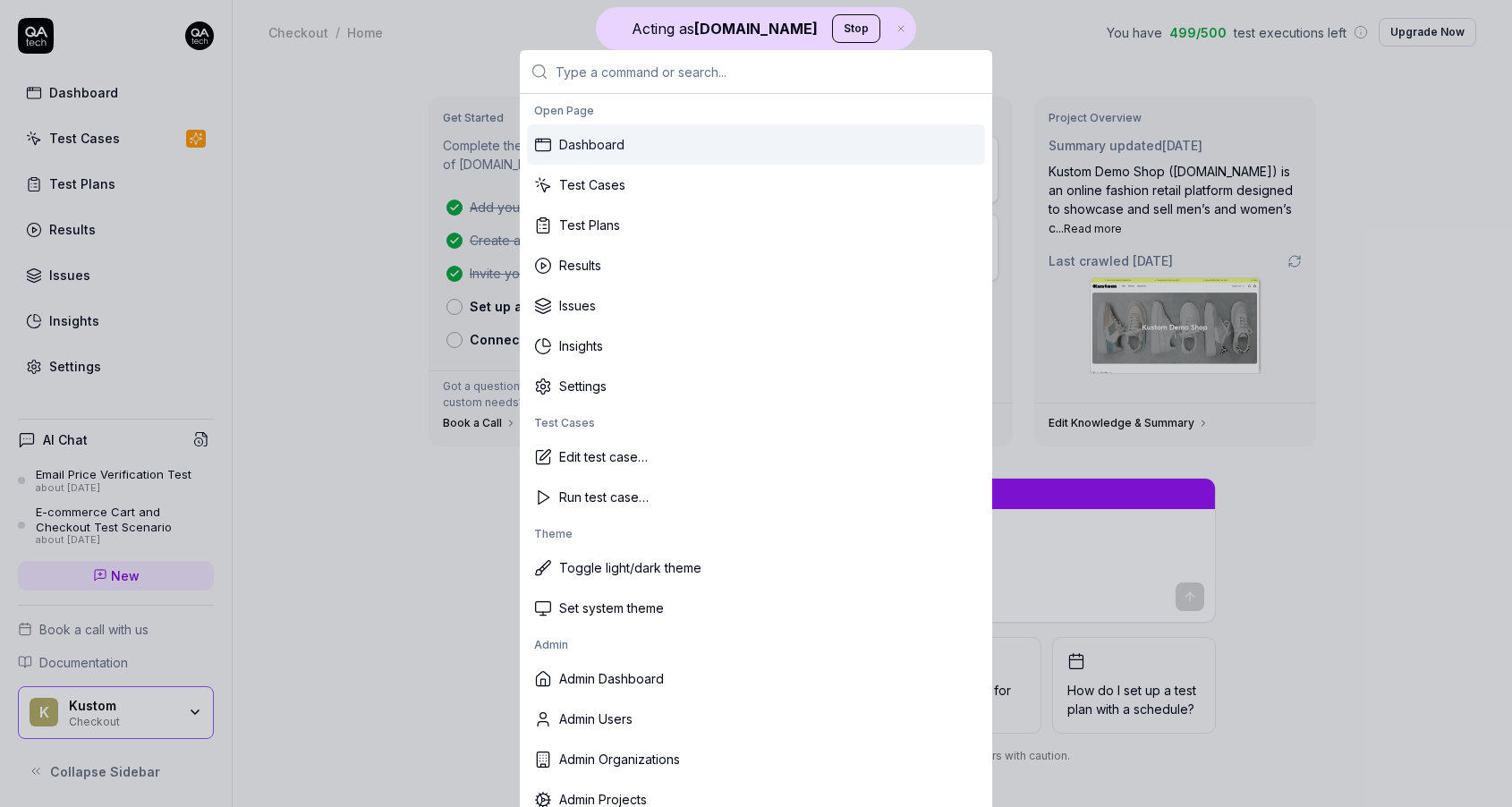
type textarea "*"
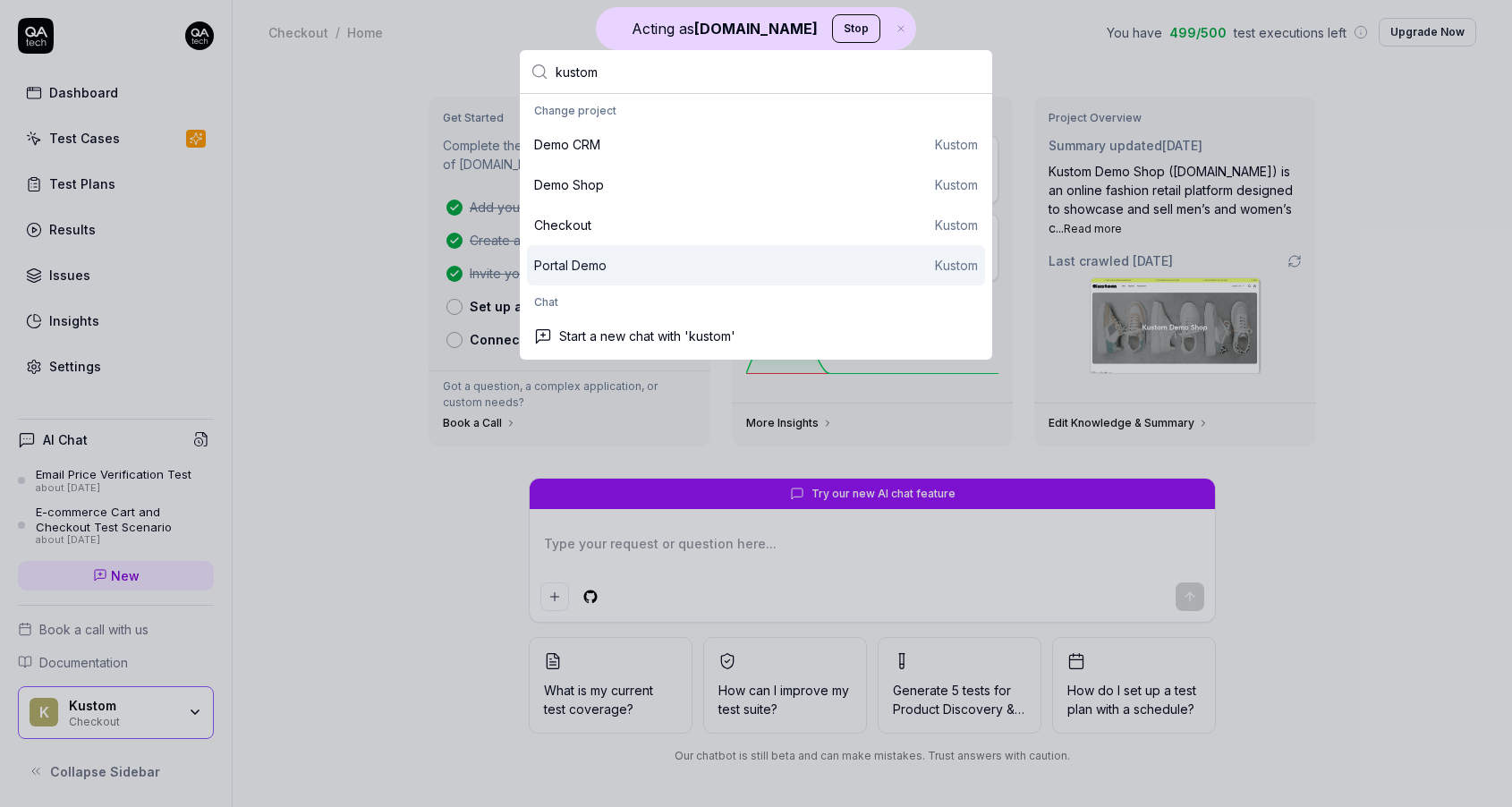
type input "kustom"
click at [584, 273] on div "Portal Demo" at bounding box center [570, 265] width 72 height 19
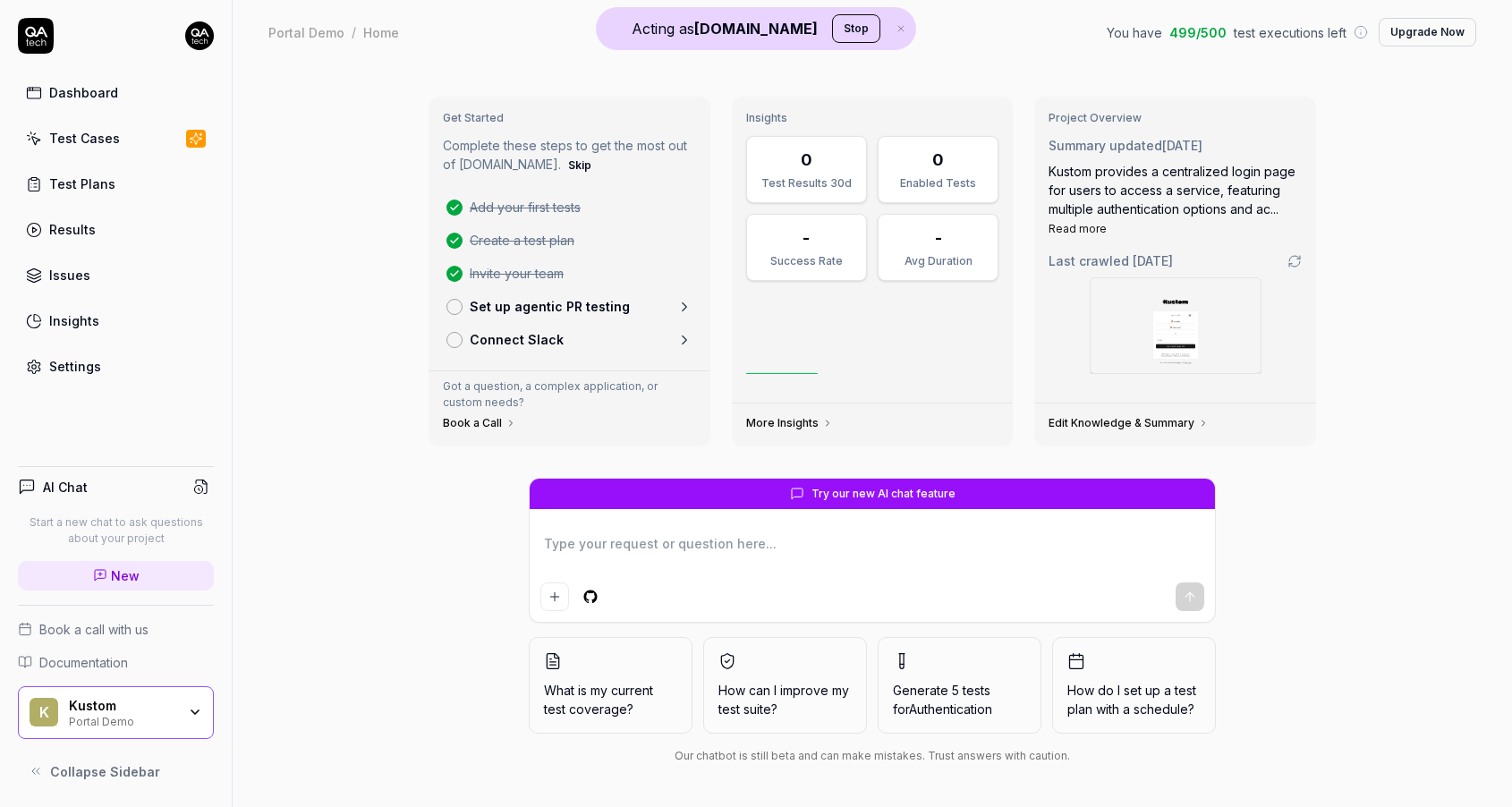
type textarea "*"
click at [100, 175] on div "Test Plans" at bounding box center [82, 183] width 67 height 19
click at [103, 150] on link "Test Cases" at bounding box center [116, 138] width 196 height 35
